Goal: Understand process/instructions: Learn how to perform a task or action

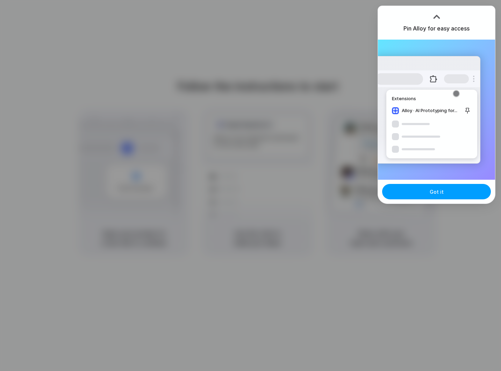
click at [432, 190] on span "Got it" at bounding box center [437, 191] width 14 height 7
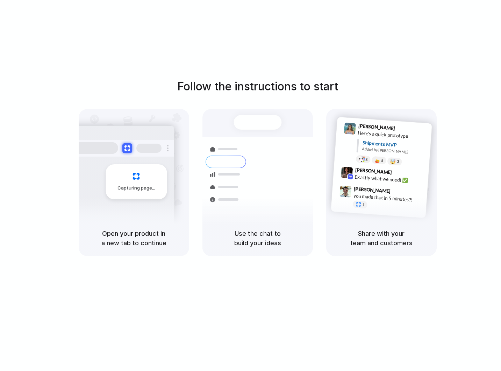
click at [288, 63] on div "Follow the instructions to start Capturing page Open your product in a new tab …" at bounding box center [257, 192] width 515 height 385
click at [125, 154] on div at bounding box center [121, 148] width 105 height 17
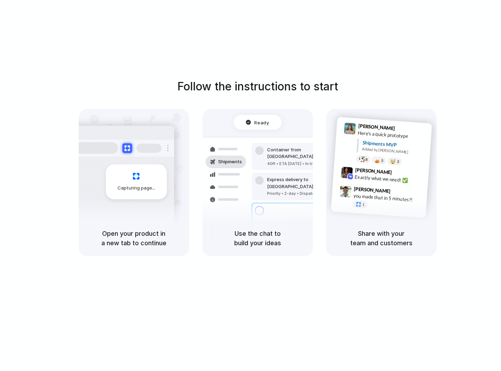
click at [327, 174] on div "[PERSON_NAME] 9:41 AM Here's a quick prototype Shipments MVP Added by [PERSON_N…" at bounding box center [381, 164] width 111 height 111
click at [368, 169] on span "[PERSON_NAME]" at bounding box center [373, 170] width 37 height 10
click at [134, 75] on div "Follow the instructions to start Capturing page Open your product in a new tab …" at bounding box center [257, 192] width 515 height 385
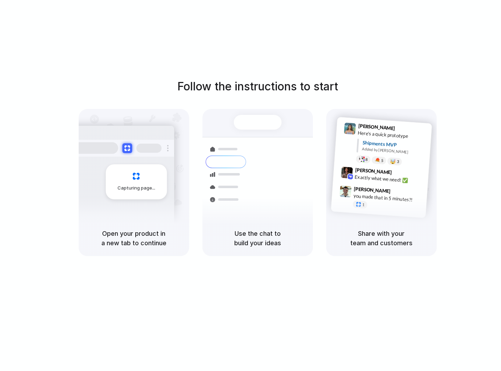
click at [251, 185] on div at bounding box center [251, 185] width 0 height 0
click at [303, 71] on div "Follow the instructions to start Capturing page Open your product in a new tab …" at bounding box center [257, 192] width 515 height 385
click at [316, 21] on div "Follow the instructions to start Capturing page Open your product in a new tab …" at bounding box center [257, 192] width 515 height 385
click at [343, 29] on div "Follow the instructions to start Capturing page Open your product in a new tab …" at bounding box center [257, 192] width 515 height 385
click at [130, 34] on div "Follow the instructions to start Capturing page Open your product in a new tab …" at bounding box center [257, 192] width 515 height 385
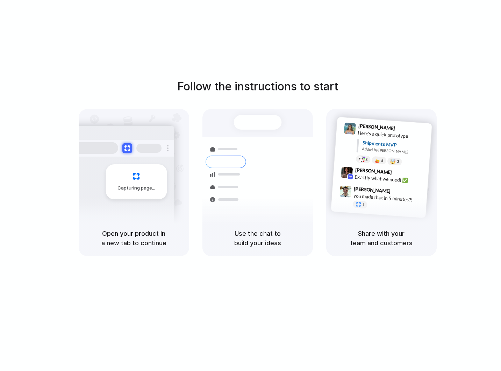
drag, startPoint x: 180, startPoint y: 88, endPoint x: 365, endPoint y: 91, distance: 184.8
click at [365, 91] on div "Follow the instructions to start Capturing page Open your product in a new tab …" at bounding box center [257, 167] width 501 height 178
